Goal: Task Accomplishment & Management: Manage account settings

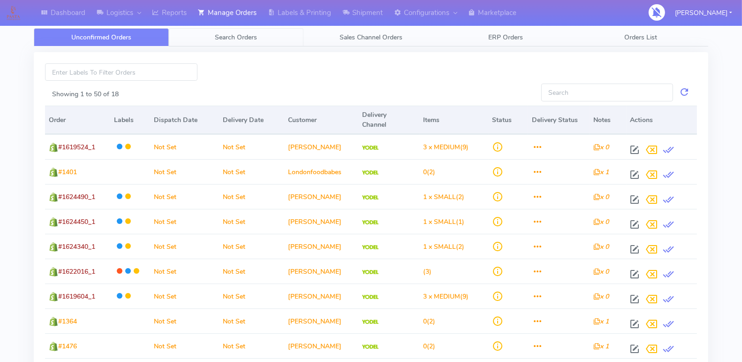
click at [243, 34] on span "Search Orders" at bounding box center [236, 37] width 42 height 9
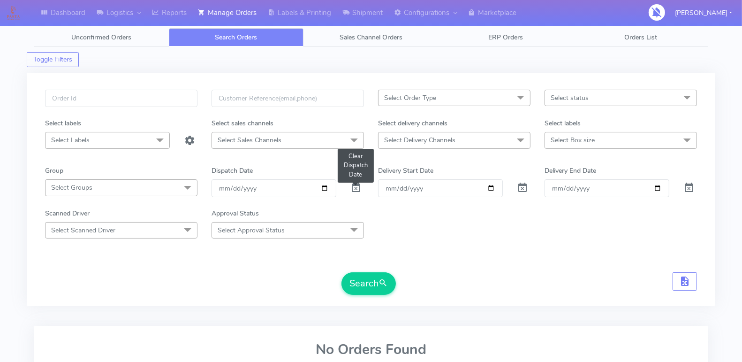
click at [357, 185] on span at bounding box center [355, 189] width 11 height 9
click at [111, 99] on input "text" at bounding box center [121, 98] width 152 height 17
type input "1623900"
click at [367, 286] on button "Search" at bounding box center [369, 283] width 54 height 23
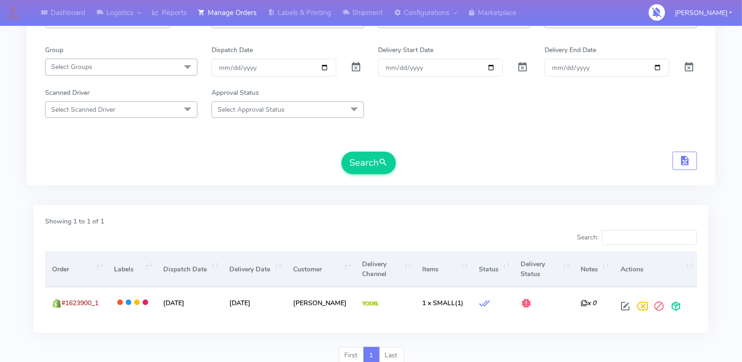
scroll to position [129, 0]
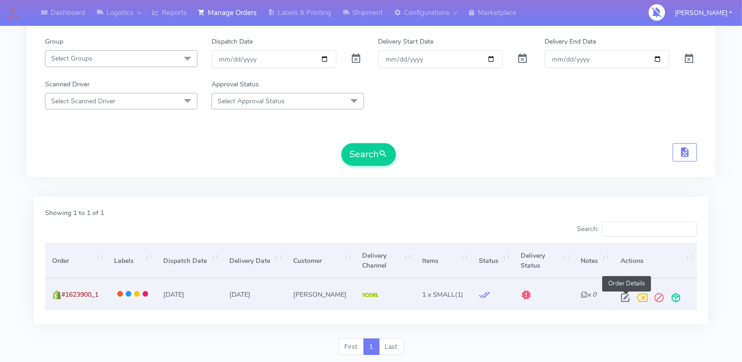
click at [622, 295] on span at bounding box center [625, 299] width 17 height 9
select select "5"
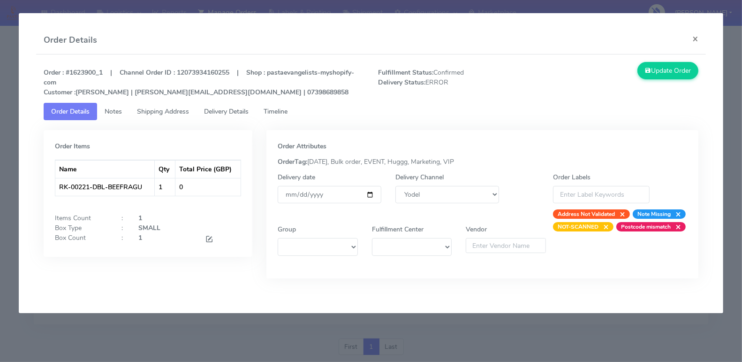
click at [270, 112] on span "Timeline" at bounding box center [276, 111] width 24 height 9
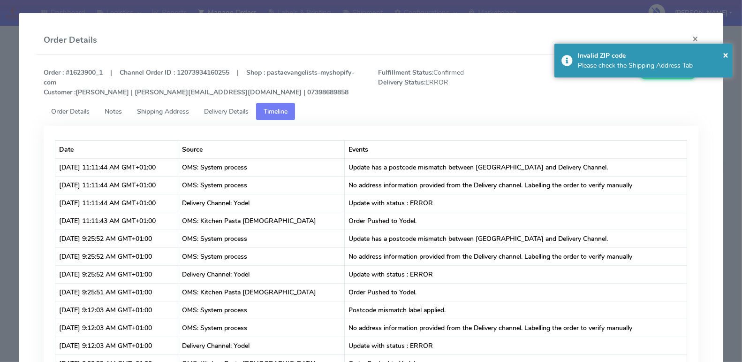
click at [231, 113] on span "Delivery Details" at bounding box center [226, 111] width 45 height 9
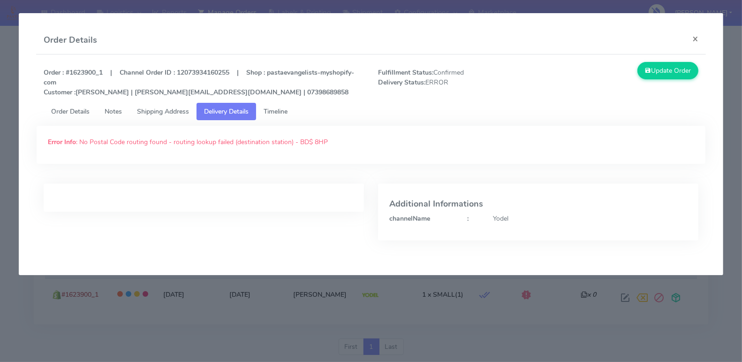
click at [179, 110] on span "Shipping Address" at bounding box center [163, 111] width 52 height 9
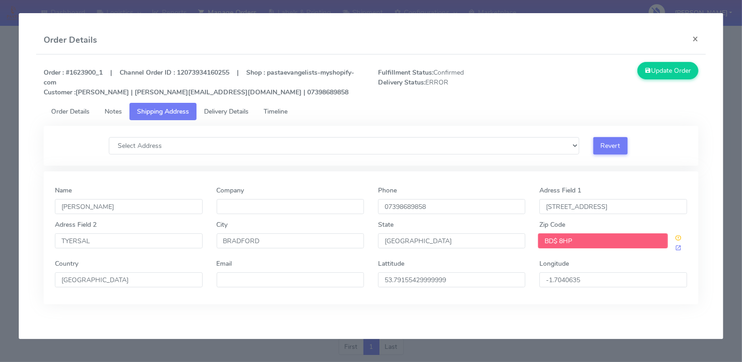
click at [582, 241] on input "BD$ 8HP" at bounding box center [603, 240] width 130 height 15
click at [568, 147] on select "Select Address" at bounding box center [344, 145] width 471 height 17
click at [280, 109] on span "Timeline" at bounding box center [276, 111] width 24 height 9
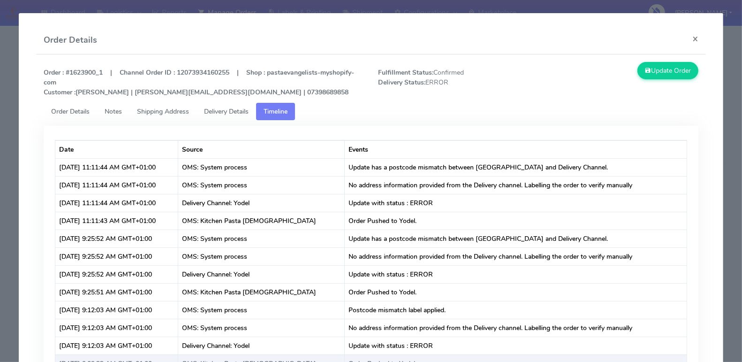
scroll to position [1, 0]
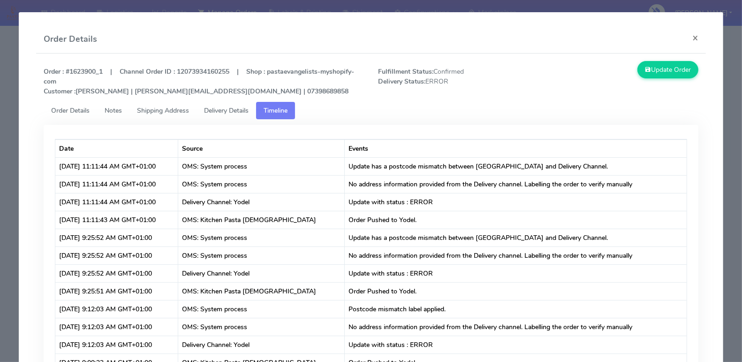
click at [240, 115] on link "Delivery Details" at bounding box center [227, 110] width 60 height 17
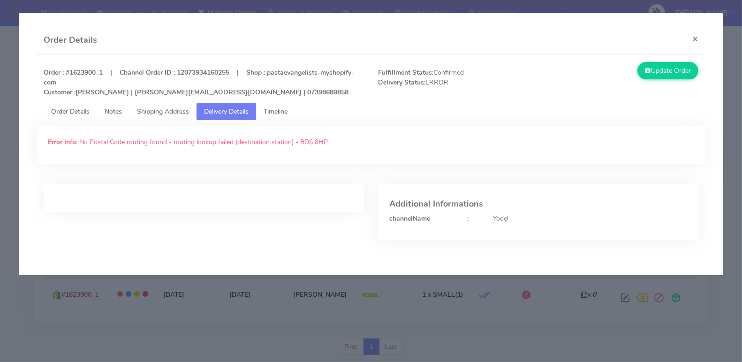
scroll to position [0, 0]
click at [172, 112] on span "Shipping Address" at bounding box center [163, 111] width 52 height 9
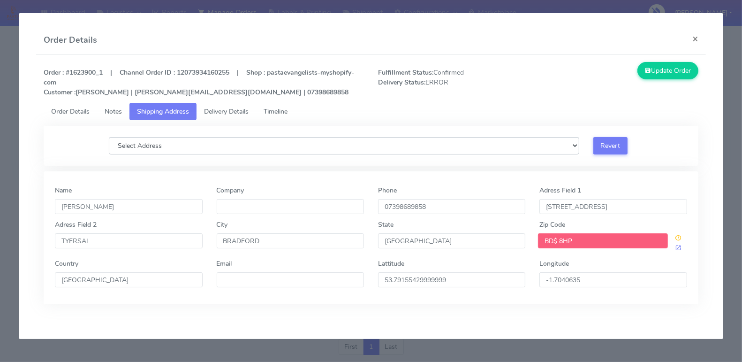
click at [547, 147] on select "Select Address" at bounding box center [344, 145] width 471 height 17
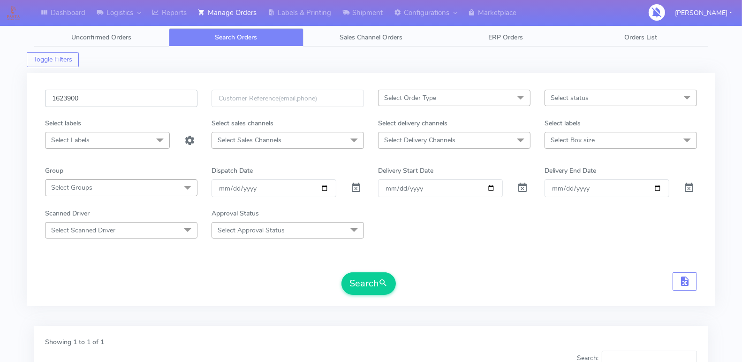
click at [95, 102] on input "1623900" at bounding box center [121, 98] width 152 height 17
click at [120, 97] on input "1623900" at bounding box center [121, 98] width 152 height 17
type input "1623994"
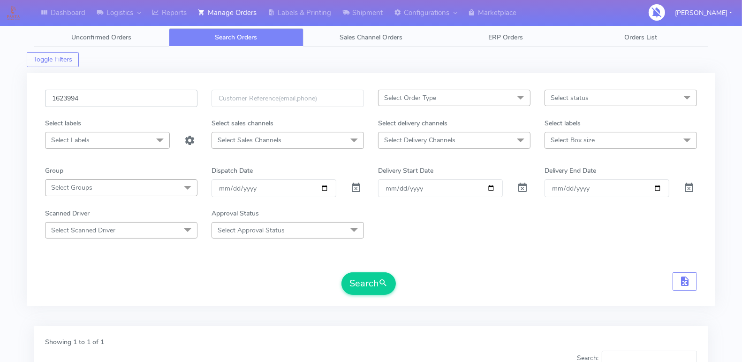
click at [342, 272] on button "Search" at bounding box center [369, 283] width 54 height 23
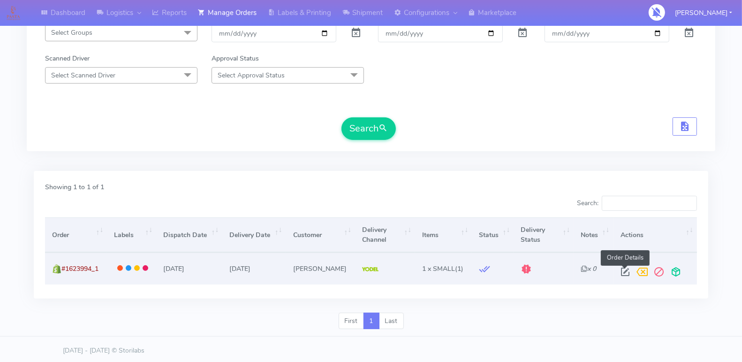
click at [621, 269] on span at bounding box center [625, 273] width 17 height 9
select select "5"
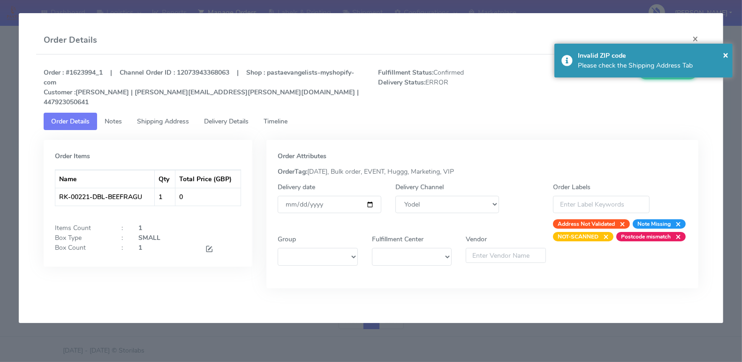
click at [293, 114] on link "Timeline" at bounding box center [275, 121] width 39 height 17
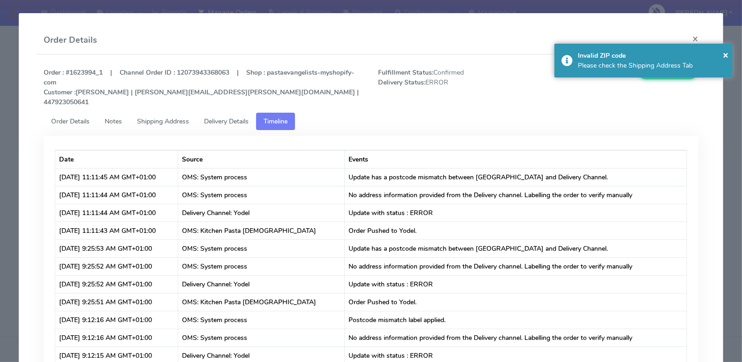
click at [236, 117] on link "Delivery Details" at bounding box center [227, 121] width 60 height 17
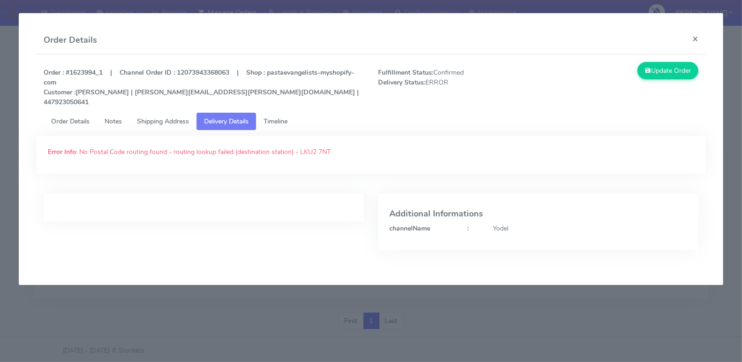
click at [188, 118] on link "Shipping Address" at bounding box center [163, 121] width 67 height 17
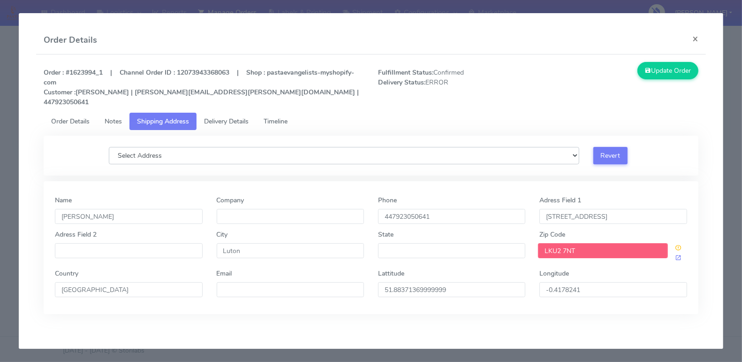
click at [275, 147] on select "Select Address" at bounding box center [344, 155] width 471 height 17
click at [582, 243] on input "LKU2 7NT" at bounding box center [603, 250] width 130 height 15
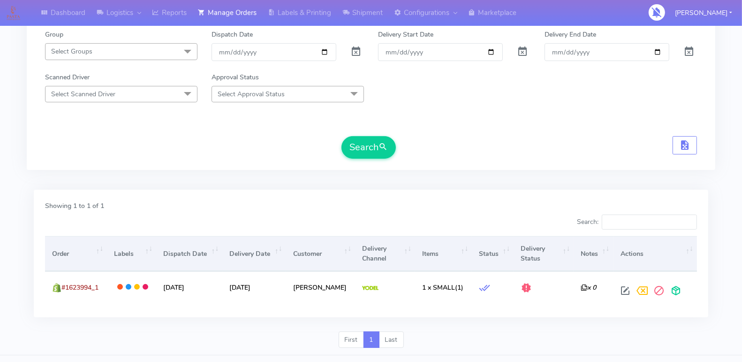
scroll to position [0, 0]
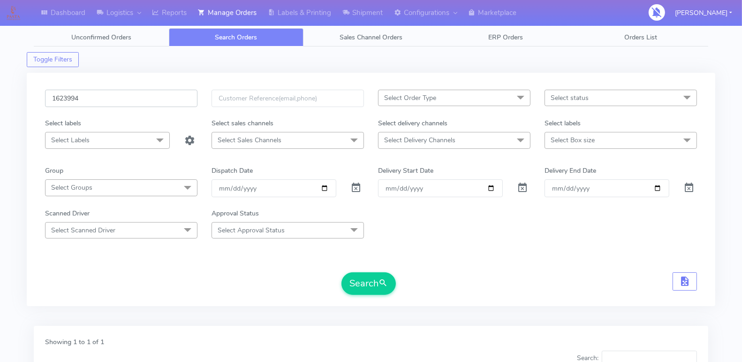
click at [107, 99] on input "1623994" at bounding box center [121, 98] width 152 height 17
paste input "00"
type input "1623900"
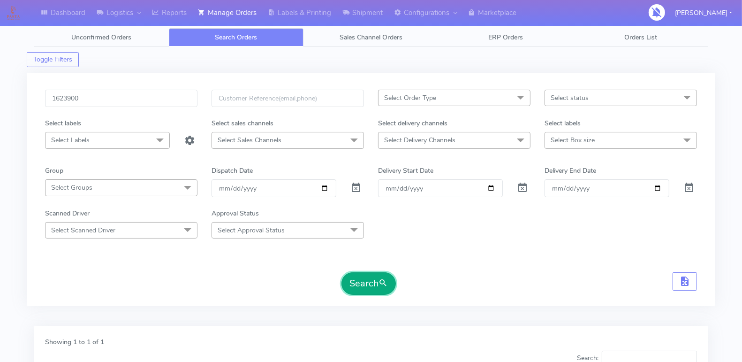
click at [372, 282] on button "Search" at bounding box center [369, 283] width 54 height 23
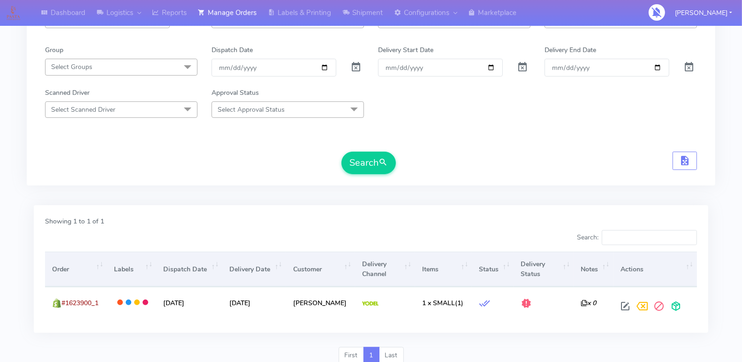
scroll to position [126, 0]
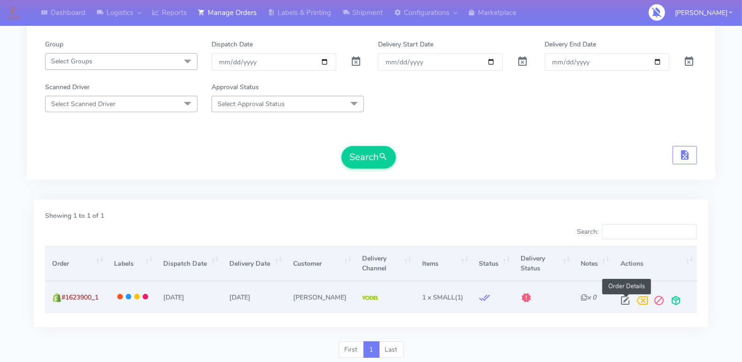
click at [623, 298] on span at bounding box center [625, 302] width 17 height 9
select select "5"
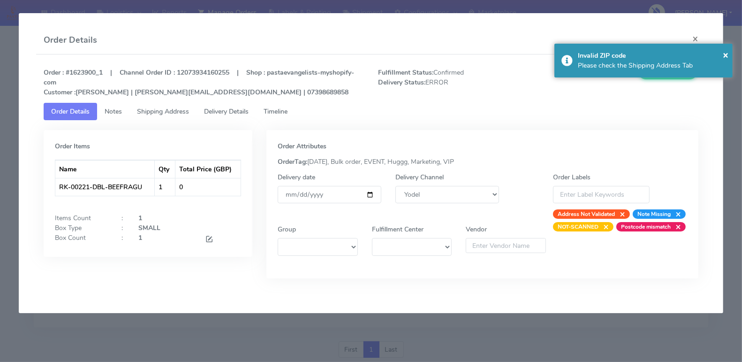
click at [239, 112] on span "Delivery Details" at bounding box center [226, 111] width 45 height 9
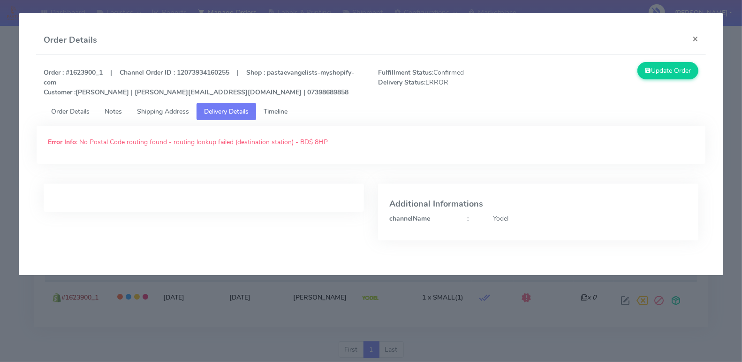
click at [148, 107] on span "Shipping Address" at bounding box center [163, 111] width 52 height 9
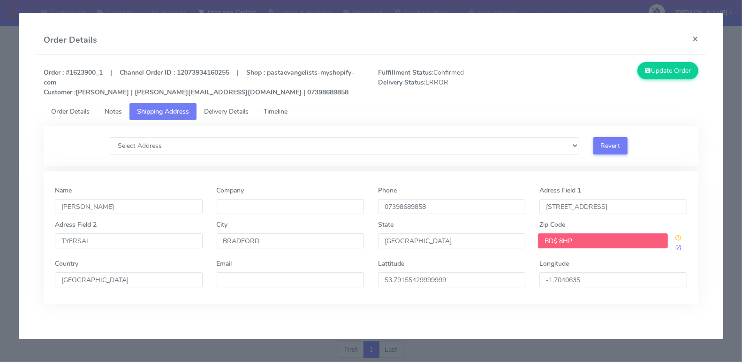
click at [591, 243] on input "BD$ 8HP" at bounding box center [603, 240] width 130 height 15
drag, startPoint x: 556, startPoint y: 241, endPoint x: 592, endPoint y: 215, distance: 44.0
click at [556, 240] on input "BD$ 8HP" at bounding box center [603, 240] width 130 height 15
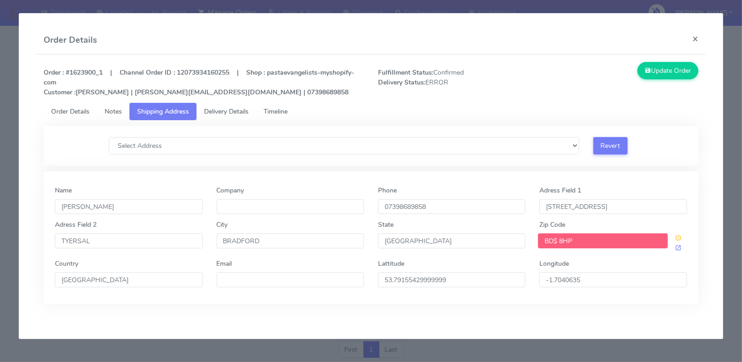
drag, startPoint x: 558, startPoint y: 242, endPoint x: 563, endPoint y: 236, distance: 7.3
click at [559, 241] on input "BD$ 8HP" at bounding box center [603, 240] width 130 height 15
click at [556, 143] on select "Select Address" at bounding box center [344, 145] width 471 height 17
click at [678, 249] on span at bounding box center [678, 248] width 7 height 9
click at [556, 239] on input "BD5 8HP" at bounding box center [603, 240] width 130 height 15
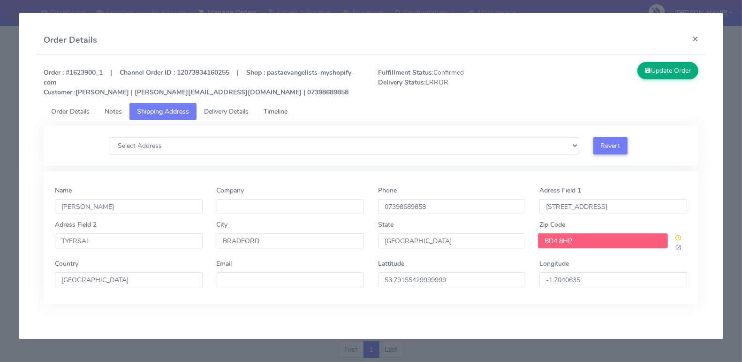
type input "BD4 8HP"
click at [655, 69] on button "Update Order" at bounding box center [668, 70] width 61 height 17
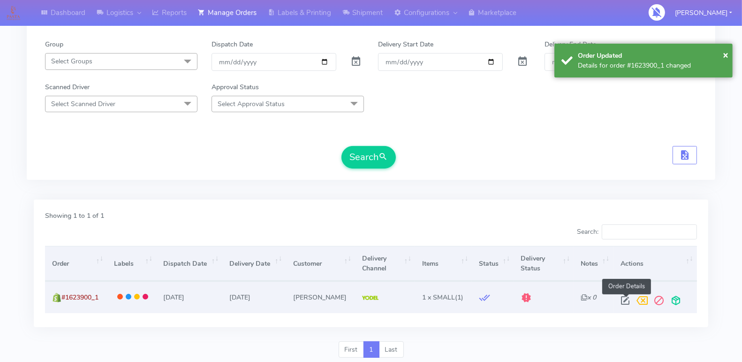
click at [625, 298] on span at bounding box center [625, 302] width 17 height 9
select select "5"
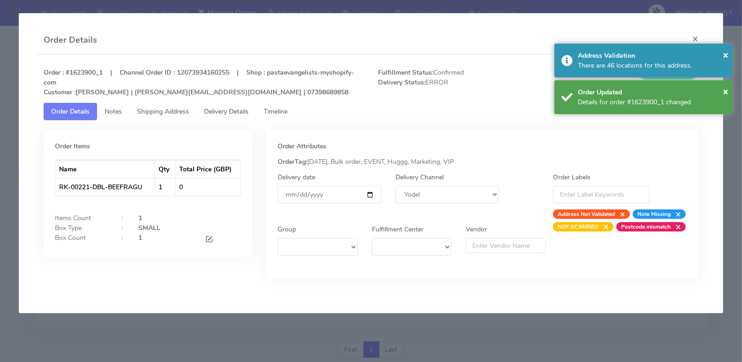
click at [282, 114] on span "Timeline" at bounding box center [276, 111] width 24 height 9
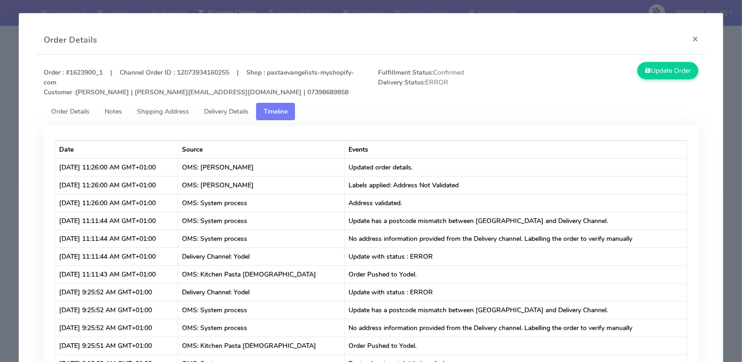
click at [74, 110] on span "Order Details" at bounding box center [70, 111] width 38 height 9
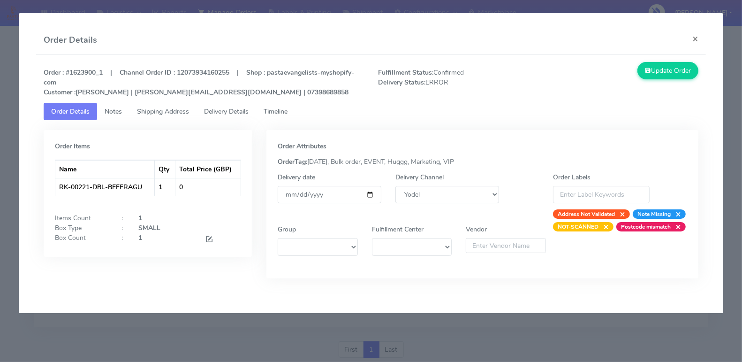
click at [163, 115] on link "Shipping Address" at bounding box center [163, 111] width 67 height 17
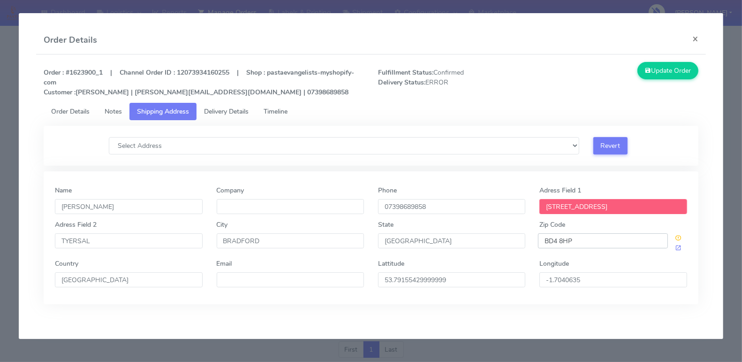
click at [589, 240] on input "BD4 8HP" at bounding box center [603, 240] width 130 height 15
click at [580, 205] on input "[STREET_ADDRESS]" at bounding box center [613, 206] width 147 height 15
drag, startPoint x: 596, startPoint y: 201, endPoint x: 573, endPoint y: 152, distance: 53.9
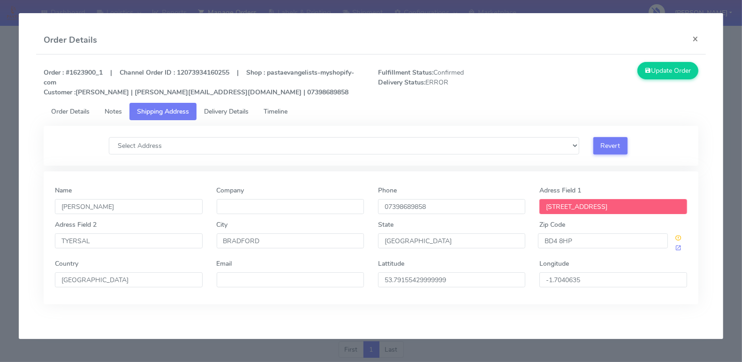
click at [595, 199] on input "[STREET_ADDRESS]" at bounding box center [613, 206] width 147 height 15
click at [564, 146] on select "Select Address [STREET_ADDRESS] [STREET_ADDRESS] 58 [GEOGRAPHIC_DATA], , , , , …" at bounding box center [344, 145] width 471 height 17
select select "[STREET_ADDRESS]"
click at [109, 137] on select "Select Address [STREET_ADDRESS] [STREET_ADDRESS] 58 [GEOGRAPHIC_DATA], , , , , …" at bounding box center [344, 145] width 471 height 17
type input "N/A"
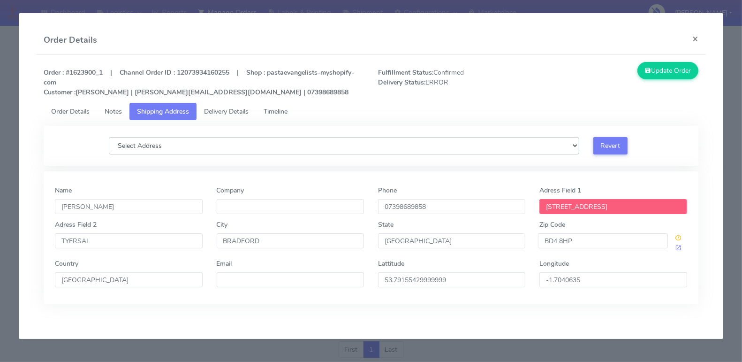
type input "[STREET_ADDRESS]"
click at [666, 70] on button "Update Order" at bounding box center [668, 70] width 61 height 17
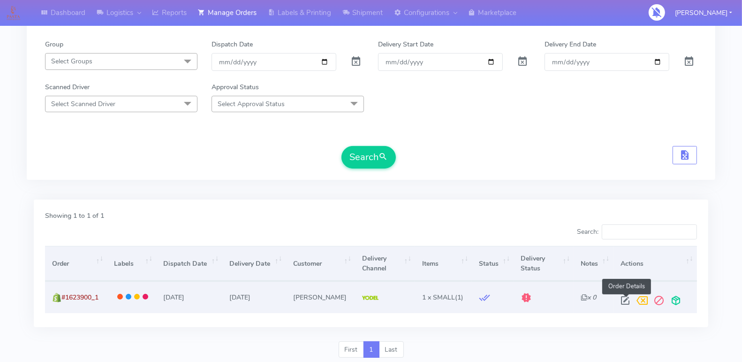
click at [627, 298] on span at bounding box center [625, 302] width 17 height 9
select select "5"
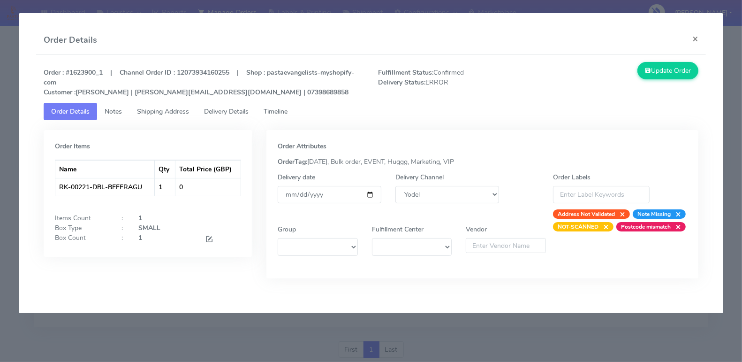
click at [282, 112] on span "Timeline" at bounding box center [276, 111] width 24 height 9
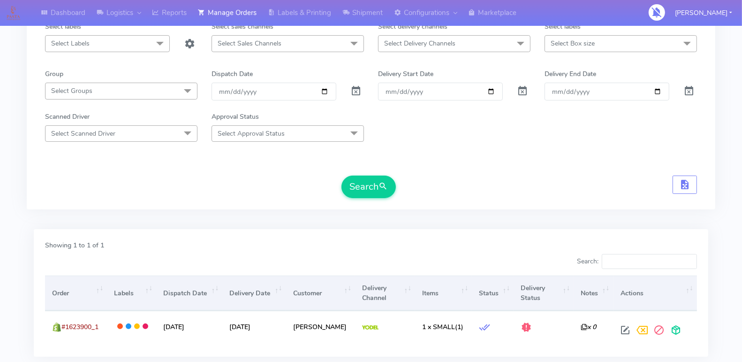
scroll to position [0, 0]
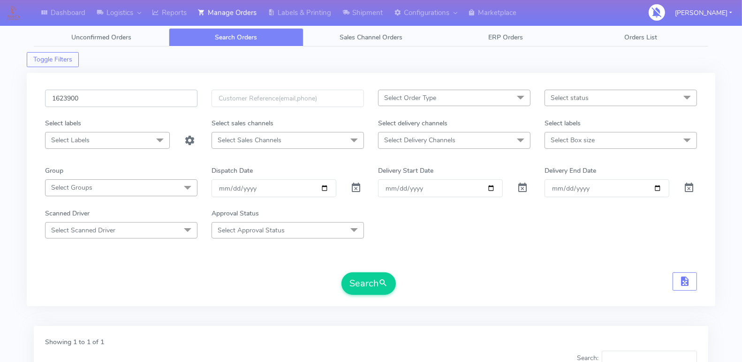
click at [109, 91] on input "1623900" at bounding box center [121, 98] width 152 height 17
paste input "94"
type input "1623994"
drag, startPoint x: 352, startPoint y: 281, endPoint x: 333, endPoint y: 274, distance: 19.7
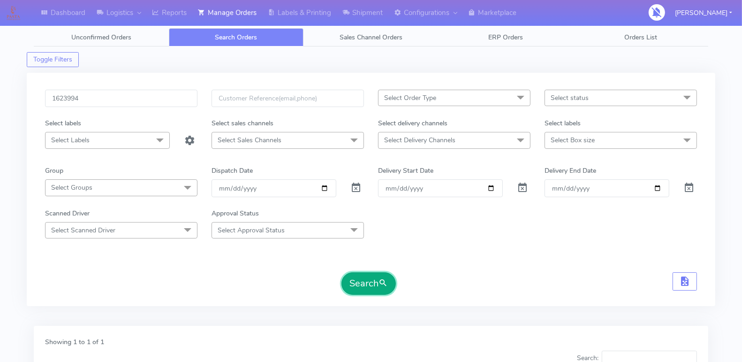
click at [352, 281] on button "Search" at bounding box center [369, 283] width 54 height 23
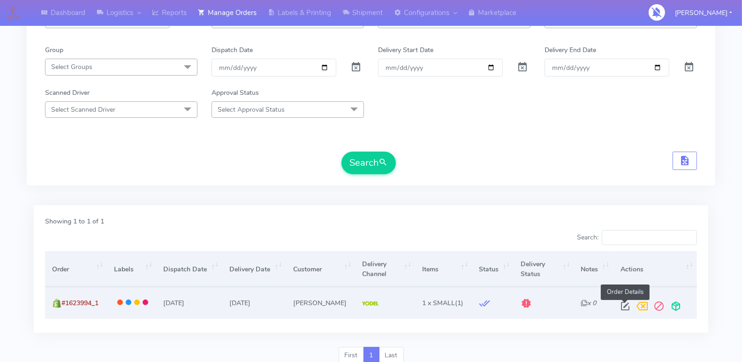
click at [624, 304] on span at bounding box center [625, 308] width 17 height 9
select select "5"
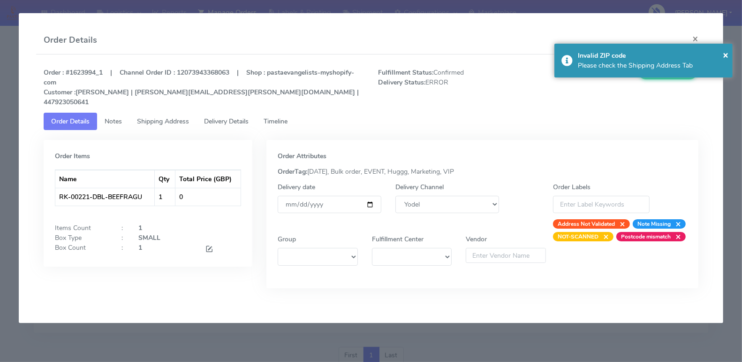
click at [221, 117] on span "Delivery Details" at bounding box center [226, 121] width 45 height 9
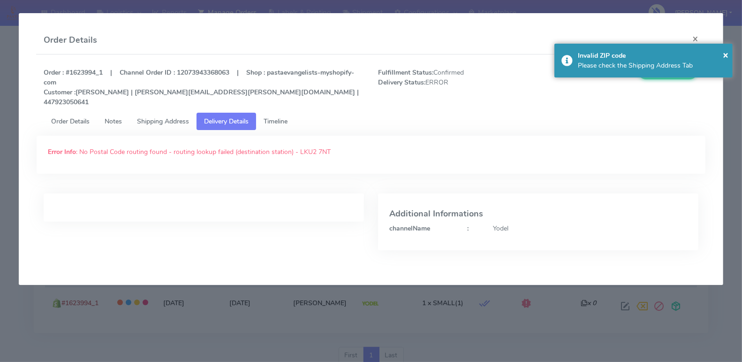
click at [179, 117] on span "Shipping Address" at bounding box center [163, 121] width 52 height 9
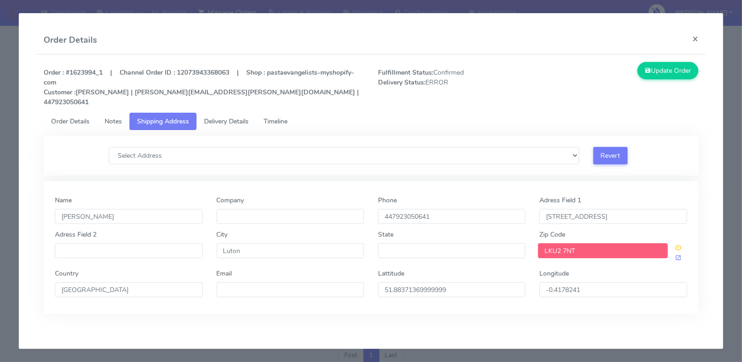
click at [559, 243] on input "LKU2 7NT" at bounding box center [603, 250] width 130 height 15
click at [589, 243] on input "LKU2 7NT" at bounding box center [603, 250] width 130 height 15
paste input "text"
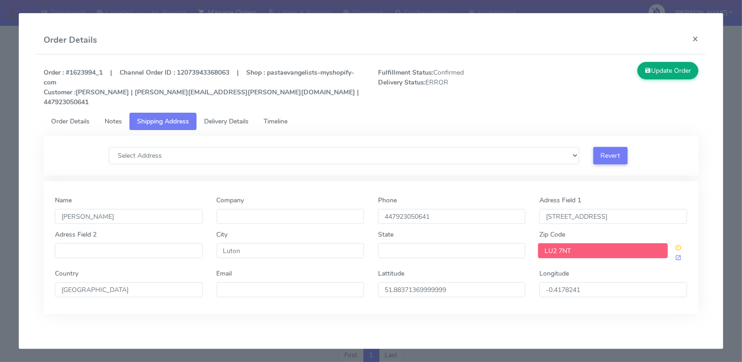
type input "LU2 7NT"
click at [660, 72] on button "Update Order" at bounding box center [668, 70] width 61 height 17
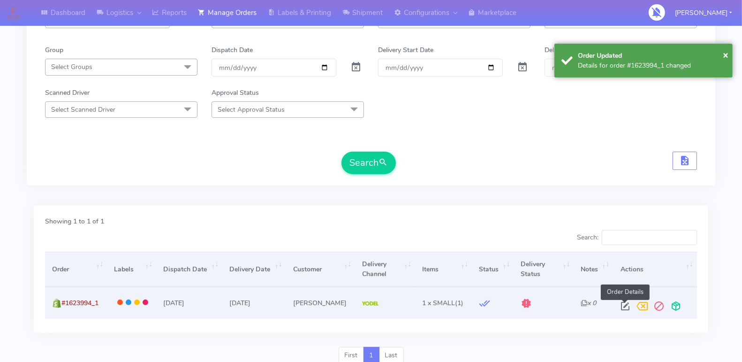
click at [623, 304] on span at bounding box center [625, 308] width 17 height 9
select select "5"
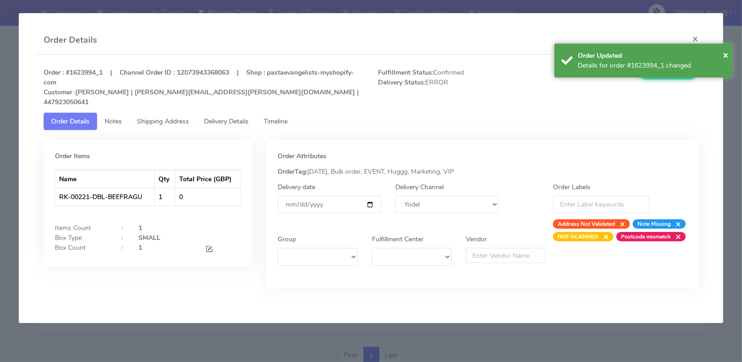
click at [295, 113] on link "Timeline" at bounding box center [275, 121] width 39 height 17
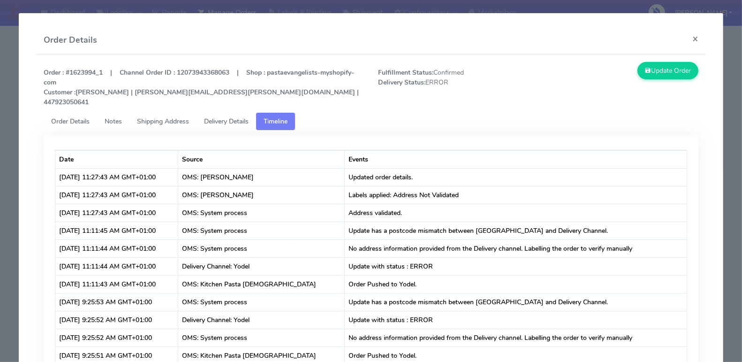
click at [246, 117] on span "Delivery Details" at bounding box center [226, 121] width 45 height 9
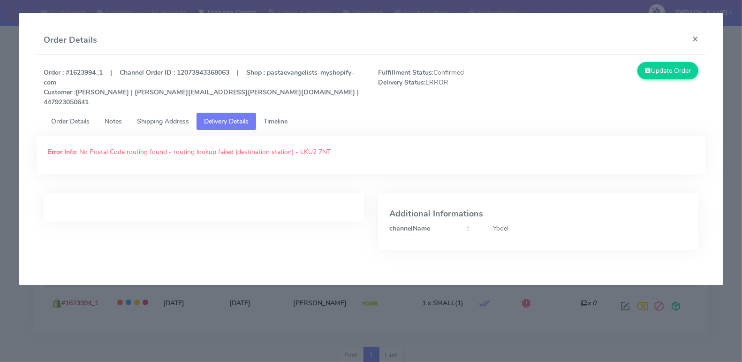
click at [165, 117] on span "Shipping Address" at bounding box center [163, 121] width 52 height 9
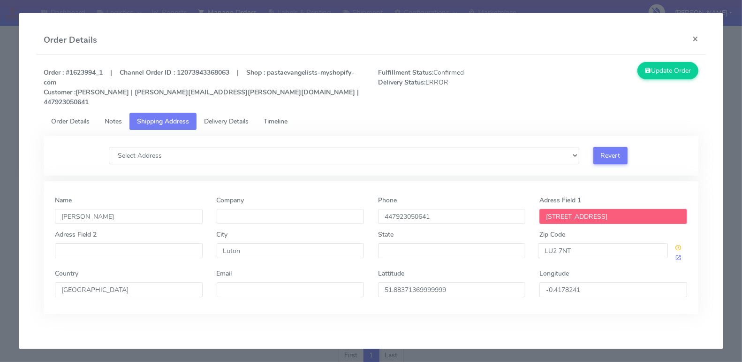
click at [606, 209] on input "[STREET_ADDRESS]" at bounding box center [613, 216] width 147 height 15
click at [570, 148] on select "Select Address [GEOGRAPHIC_DATA], [GEOGRAPHIC_DATA] [GEOGRAPHIC_DATA] [GEOGRAPH…" at bounding box center [344, 155] width 471 height 17
select select "[STREET_ADDRESS]"
click at [109, 147] on select "Select Address [GEOGRAPHIC_DATA], [GEOGRAPHIC_DATA] [GEOGRAPHIC_DATA] [GEOGRAPH…" at bounding box center [344, 155] width 471 height 17
type input "N/A"
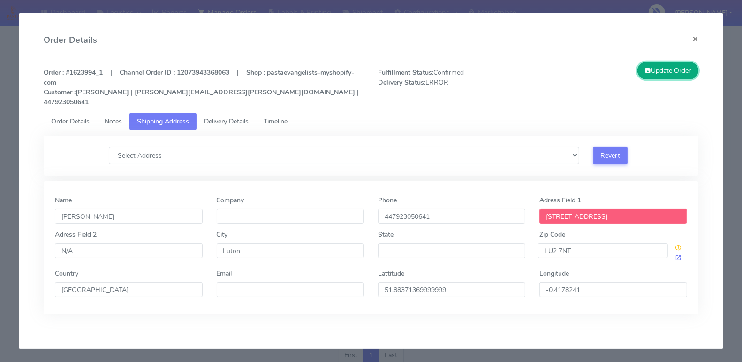
click at [655, 76] on button "Update Order" at bounding box center [668, 70] width 61 height 17
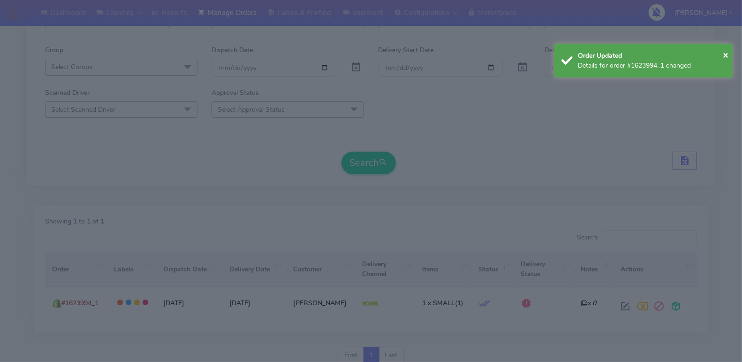
click at [571, 240] on input "-0.4178241" at bounding box center [613, 242] width 147 height 15
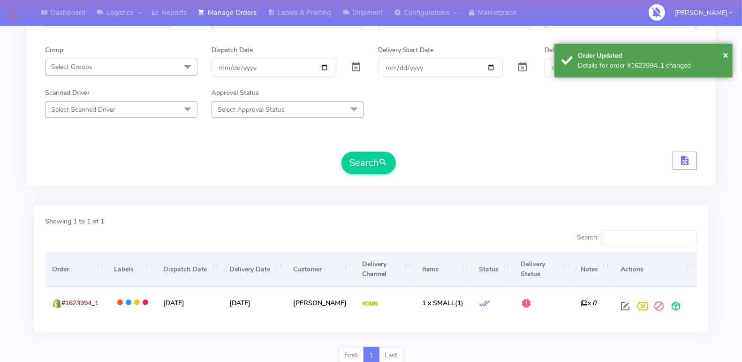
click at [571, 240] on input "-0.4178241" at bounding box center [613, 242] width 147 height 15
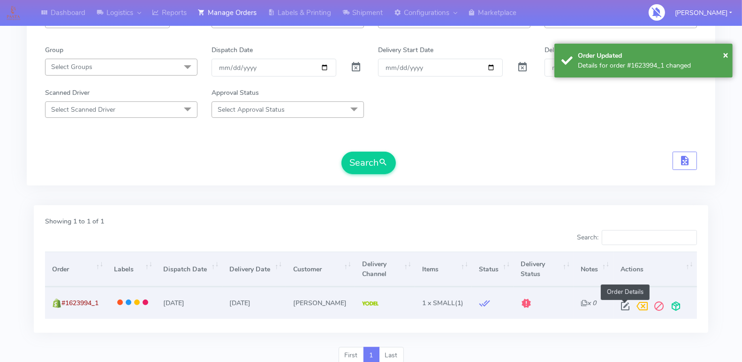
click at [625, 304] on span at bounding box center [625, 308] width 17 height 9
select select "5"
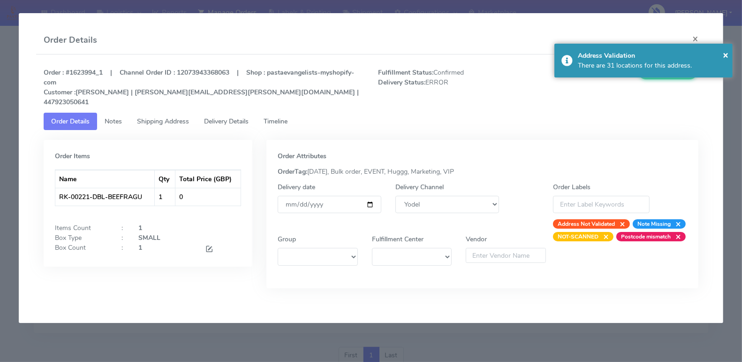
click at [214, 117] on span "Delivery Details" at bounding box center [226, 121] width 45 height 9
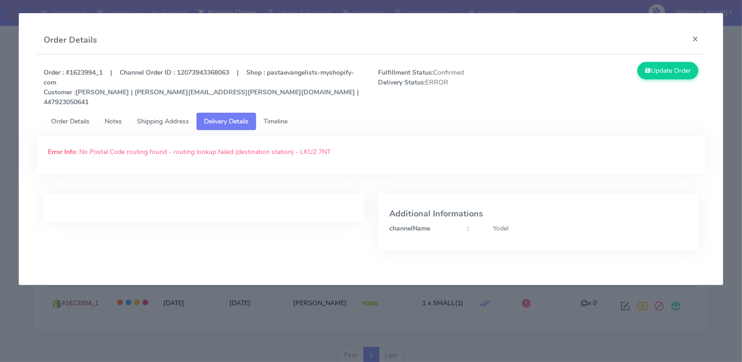
click at [171, 117] on span "Shipping Address" at bounding box center [163, 121] width 52 height 9
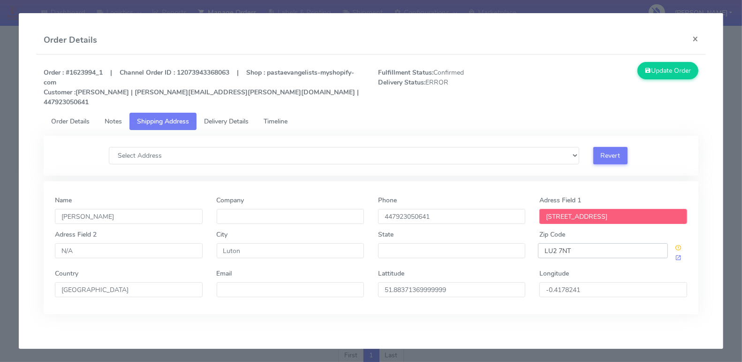
click at [590, 243] on input "LU2 7NT" at bounding box center [603, 250] width 130 height 15
click at [587, 209] on input "[STREET_ADDRESS]" at bounding box center [613, 216] width 147 height 15
click at [537, 153] on select "Select Address [GEOGRAPHIC_DATA], [GEOGRAPHIC_DATA] [GEOGRAPHIC_DATA] [GEOGRAPH…" at bounding box center [344, 155] width 471 height 17
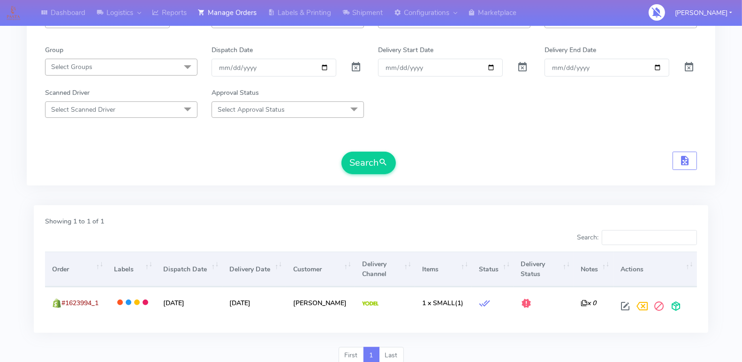
scroll to position [0, 0]
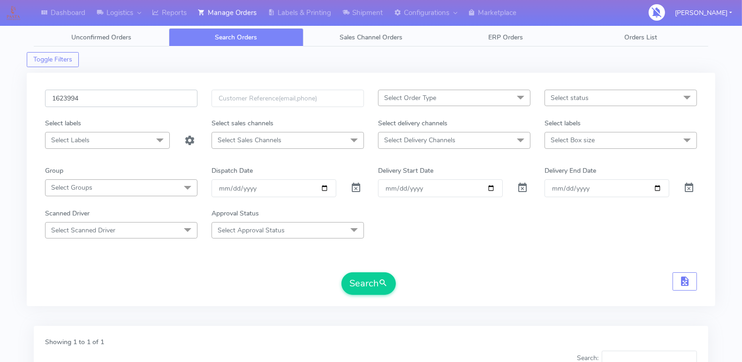
click at [104, 96] on input "1623994" at bounding box center [121, 98] width 152 height 17
type input "1624534"
click at [364, 286] on button "Search" at bounding box center [369, 283] width 54 height 23
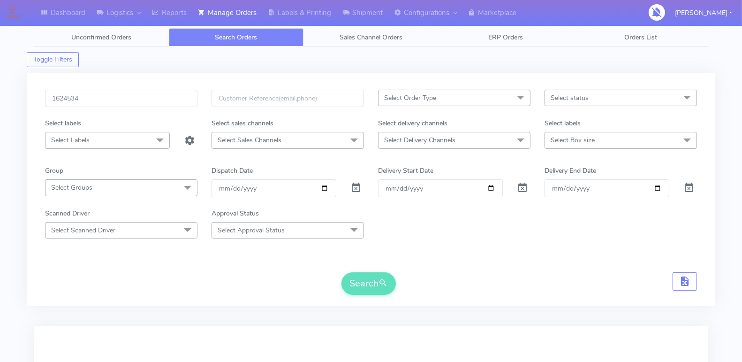
scroll to position [121, 0]
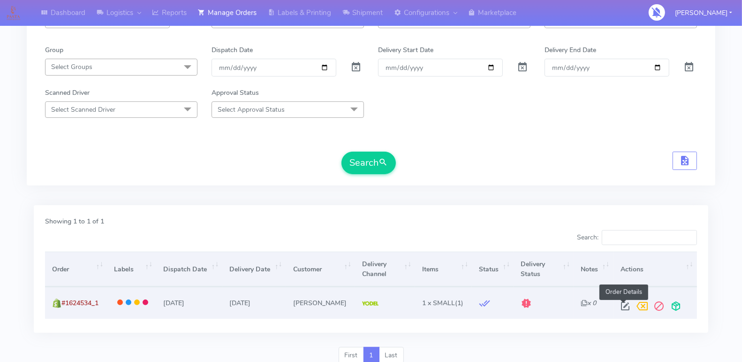
click at [620, 306] on span at bounding box center [625, 308] width 17 height 9
select select "5"
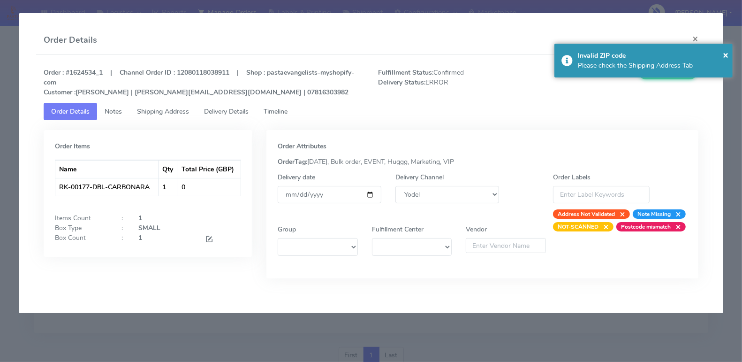
click at [221, 108] on span "Delivery Details" at bounding box center [226, 111] width 45 height 9
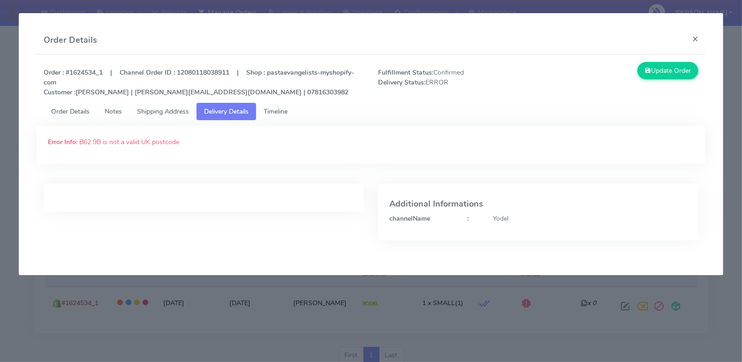
click at [173, 112] on span "Shipping Address" at bounding box center [163, 111] width 52 height 9
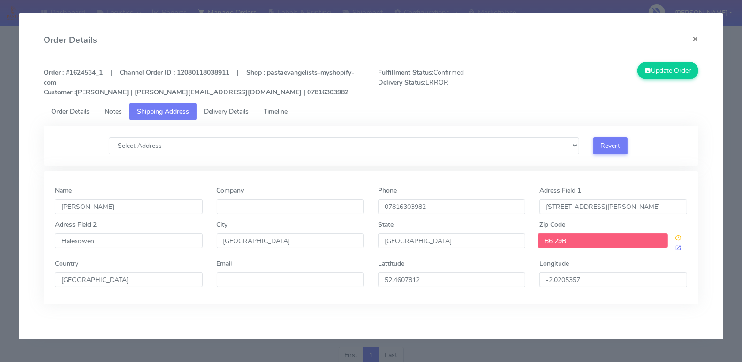
click at [576, 240] on input "B6 29B" at bounding box center [603, 240] width 130 height 15
drag, startPoint x: 576, startPoint y: 240, endPoint x: 533, endPoint y: 239, distance: 43.6
click at [533, 239] on div "B6 29B" at bounding box center [613, 243] width 161 height 20
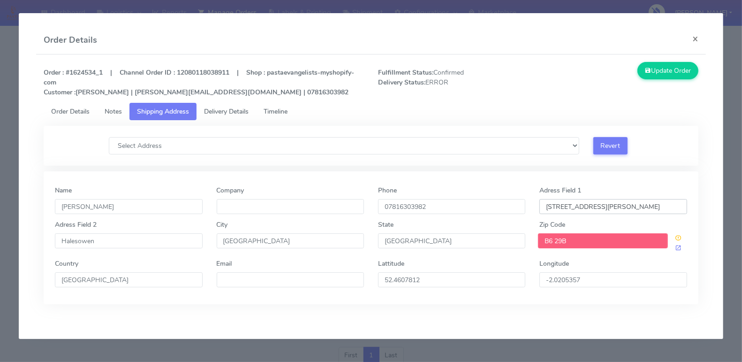
click at [582, 200] on input "[STREET_ADDRESS][PERSON_NAME]" at bounding box center [613, 206] width 147 height 15
click at [162, 241] on input "Halesowen" at bounding box center [128, 240] width 147 height 15
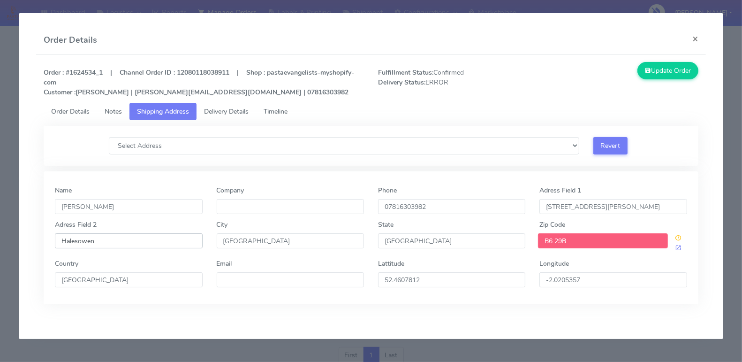
click at [162, 241] on input "Halesowen" at bounding box center [128, 240] width 147 height 15
click at [580, 237] on input "B6 29B" at bounding box center [603, 240] width 130 height 15
paste input "2 9BX"
type input "B62 9BX"
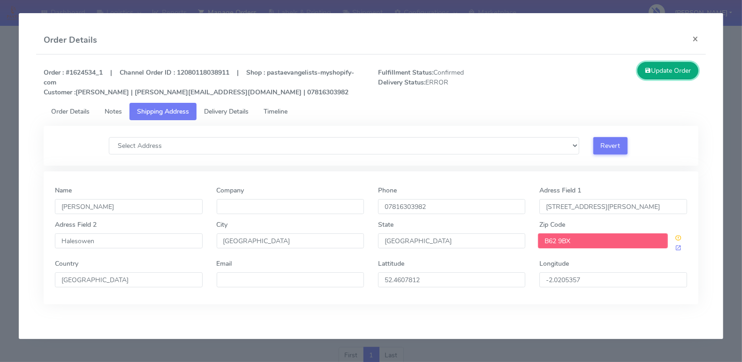
click at [655, 71] on button "Update Order" at bounding box center [668, 70] width 61 height 17
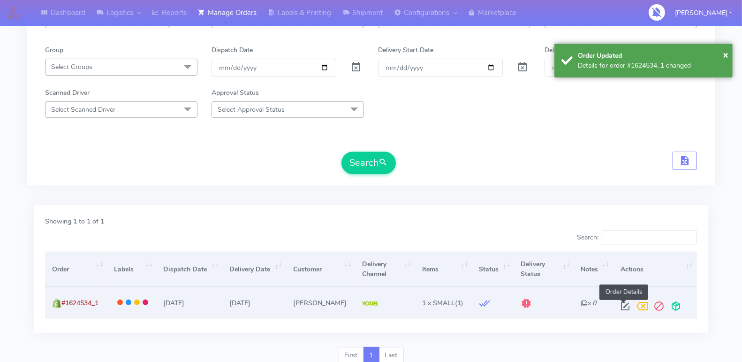
click at [621, 304] on span at bounding box center [625, 308] width 17 height 9
select select "5"
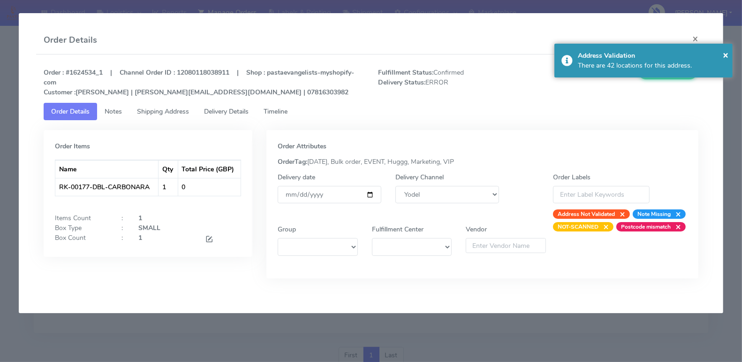
click at [284, 111] on span "Timeline" at bounding box center [276, 111] width 24 height 9
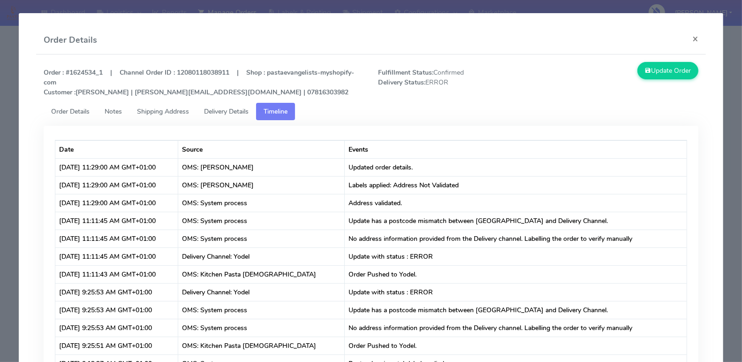
click at [212, 113] on span "Delivery Details" at bounding box center [226, 111] width 45 height 9
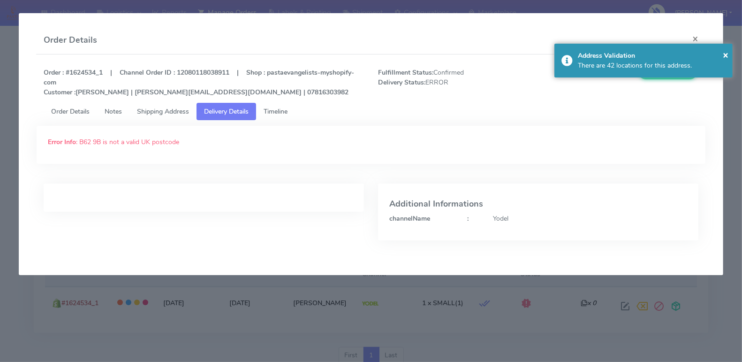
click at [156, 113] on span "Shipping Address" at bounding box center [163, 111] width 52 height 9
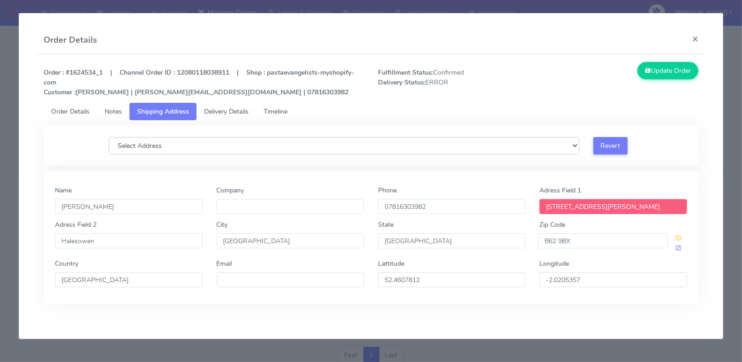
click at [561, 144] on select "Select Address [STREET_ADDRESS][PERSON_NAME] [GEOGRAPHIC_DATA][PERSON_NAME] [GE…" at bounding box center [344, 145] width 471 height 17
select select "[STREET_ADDRESS][PERSON_NAME]"
click at [109, 137] on select "Select Address [STREET_ADDRESS][PERSON_NAME] [GEOGRAPHIC_DATA][PERSON_NAME] [GE…" at bounding box center [344, 145] width 471 height 17
type input "N/A"
click at [658, 69] on button "Update Order" at bounding box center [668, 70] width 61 height 17
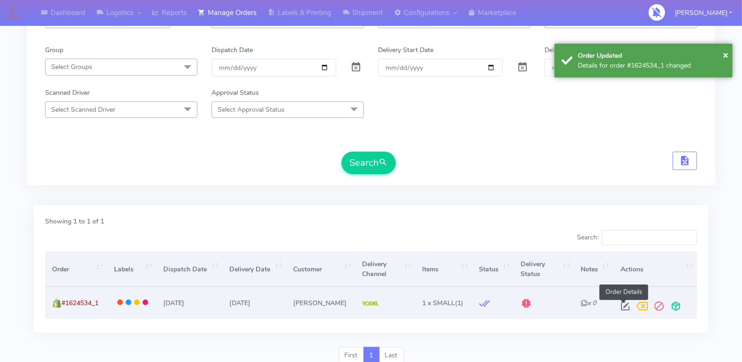
click at [623, 304] on span at bounding box center [625, 308] width 17 height 9
select select "5"
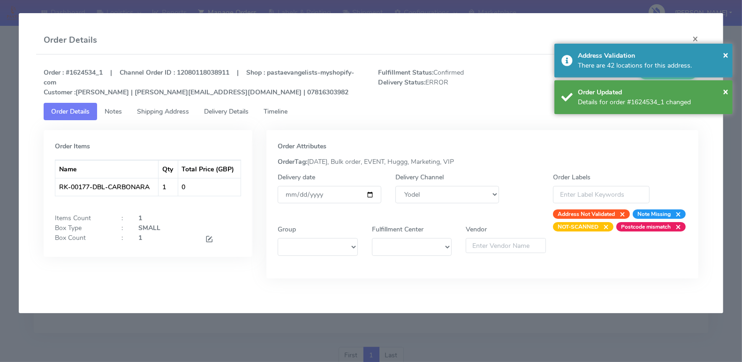
click at [284, 113] on span "Timeline" at bounding box center [276, 111] width 24 height 9
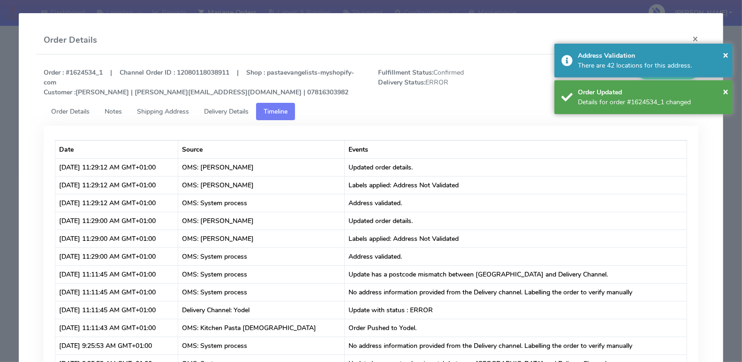
click at [224, 110] on span "Delivery Details" at bounding box center [226, 111] width 45 height 9
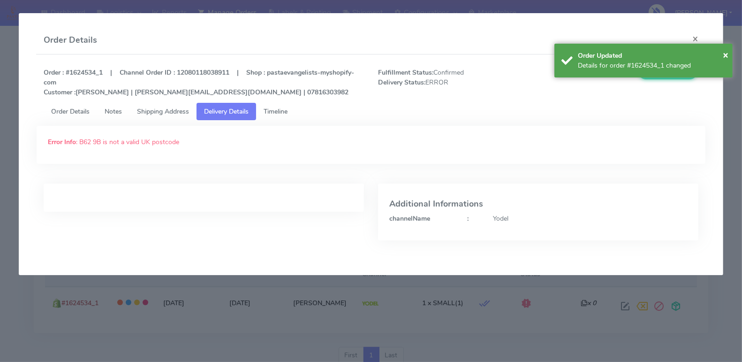
click at [141, 107] on span "Shipping Address" at bounding box center [163, 111] width 52 height 9
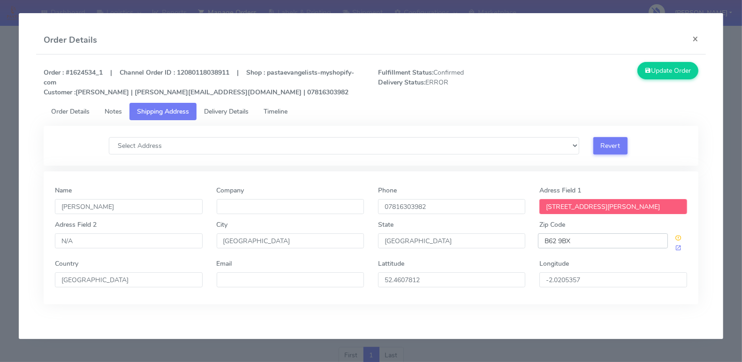
click at [565, 240] on input "B62 9BX" at bounding box center [603, 240] width 130 height 15
